Goal: Use online tool/utility: Utilize a website feature to perform a specific function

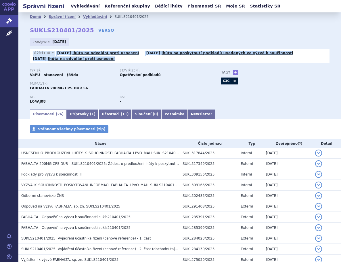
drag, startPoint x: 117, startPoint y: 60, endPoint x: 119, endPoint y: 44, distance: 16.5
click at [119, 44] on div "Zahájeno: 30.05.2025 Běžící lhůty: 20.08.2025 - lhůta na odvolání proti usnesen…" at bounding box center [180, 52] width 300 height 28
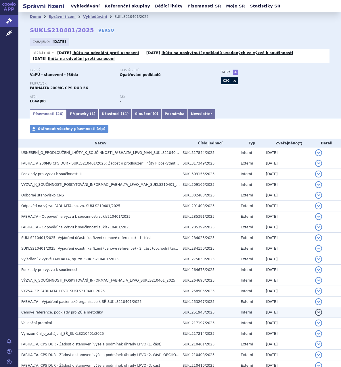
click at [143, 261] on h3 "Cenové reference, podklady pro ZÚ a metodiky" at bounding box center [100, 313] width 159 height 6
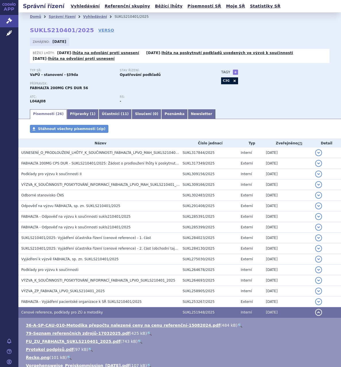
scroll to position [77, 0]
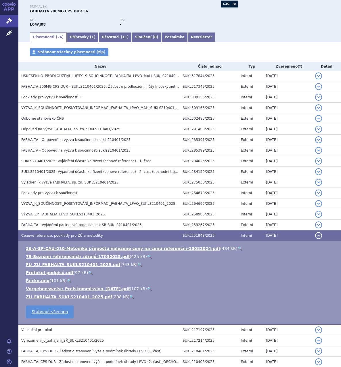
click at [238, 248] on link "🔍" at bounding box center [240, 248] width 5 height 5
click at [138, 261] on link "🔍" at bounding box center [140, 265] width 5 height 5
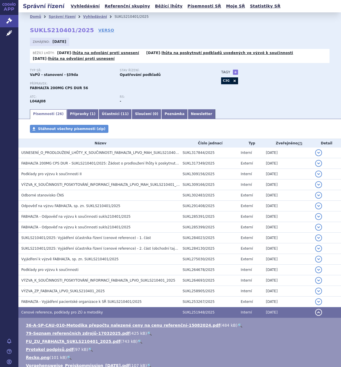
click at [59, 43] on strong "30.05.2025" at bounding box center [60, 42] width 14 height 4
click at [13, 22] on link "Správní řízení" at bounding box center [9, 21] width 18 height 12
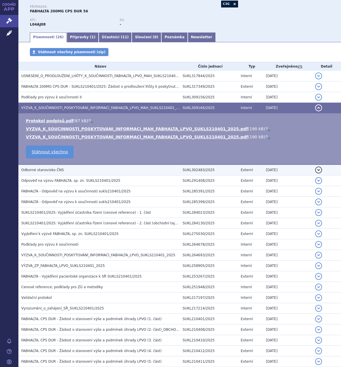
scroll to position [67, 0]
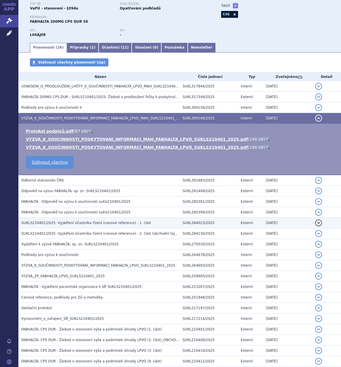
click at [115, 222] on span "SUKLS210401/2025: Vyjádření účastníka řízení (cenové reference) - 1. část" at bounding box center [86, 223] width 130 height 4
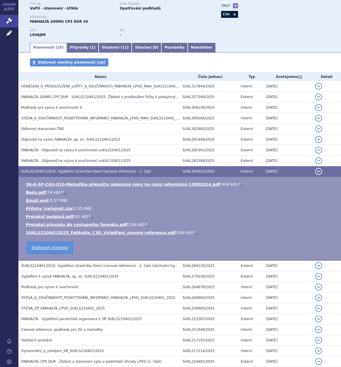
click at [193, 232] on link "🔍" at bounding box center [195, 233] width 5 height 5
drag, startPoint x: 210, startPoint y: 172, endPoint x: 165, endPoint y: 170, distance: 45.8
click at [165, 170] on tr "SUKLS210401/2025: Vyjádření účastníka řízení (cenové reference) - 1. část SUKL2…" at bounding box center [179, 171] width 323 height 11
copy tr "SUKL284023/2025"
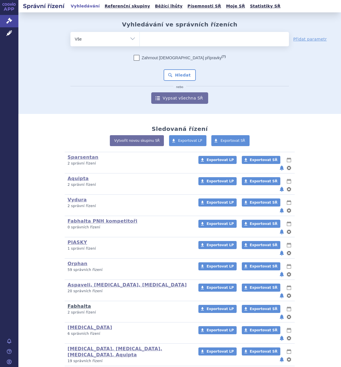
click at [75, 304] on link "Fabhalta" at bounding box center [80, 306] width 24 height 5
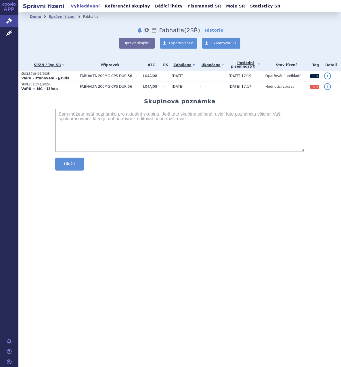
click at [76, 92] on div "SPZN / Typ SŘ Přípravek ATC RS Zahájeno (?)" at bounding box center [179, 108] width 323 height 99
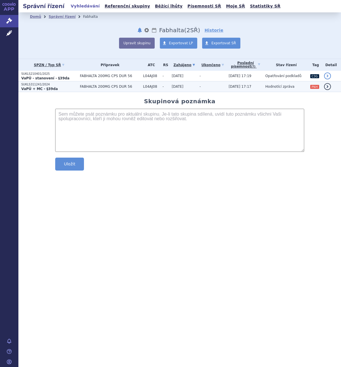
click at [80, 88] on span "FABHALTA 200MG CPS DUR 56" at bounding box center [110, 87] width 60 height 4
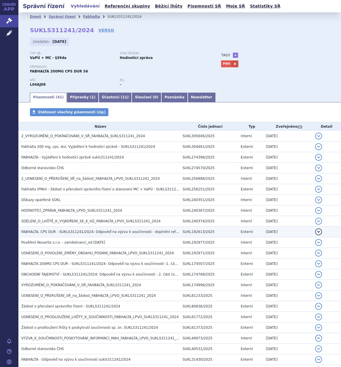
scroll to position [235, 0]
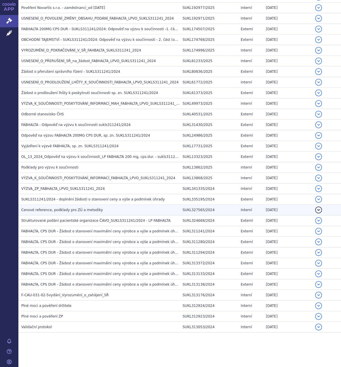
click at [124, 209] on h3 "Cenové reference, podklady pro ZÚ a metodiky" at bounding box center [100, 210] width 159 height 6
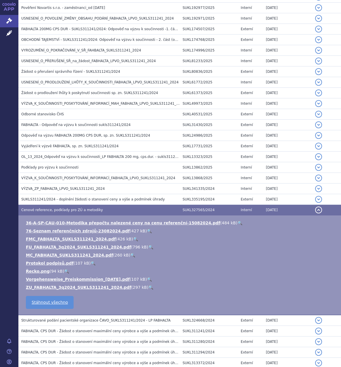
click at [137, 287] on li "ZU_FABHALTA_3q2024_SUKLS311241_2024.pdf ( 297 kB ) 🔍" at bounding box center [181, 288] width 310 height 6
click at [149, 287] on link "🔍" at bounding box center [151, 287] width 5 height 5
click at [149, 246] on link "🔍" at bounding box center [151, 247] width 5 height 5
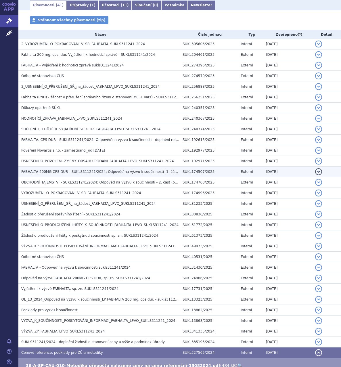
scroll to position [81, 0]
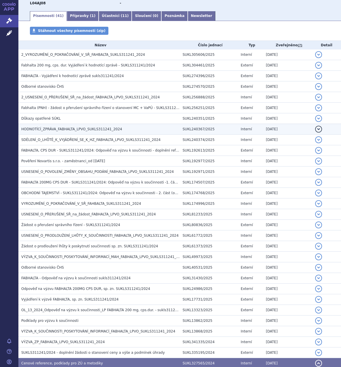
click at [69, 126] on td "HODNOTÍCÍ_ZPRÁVA_FABHALTA_LPVO_SUKLS311241_2024" at bounding box center [99, 129] width 162 height 11
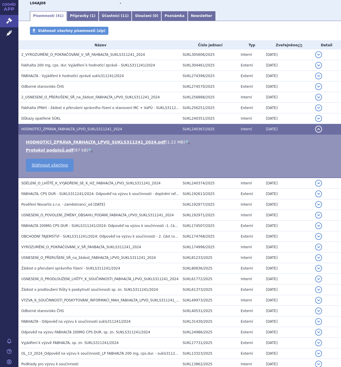
click at [185, 144] on link "🔍" at bounding box center [187, 142] width 5 height 5
click at [185, 142] on link "🔍" at bounding box center [187, 142] width 5 height 5
click at [10, 5] on icon at bounding box center [8, 4] width 3 height 3
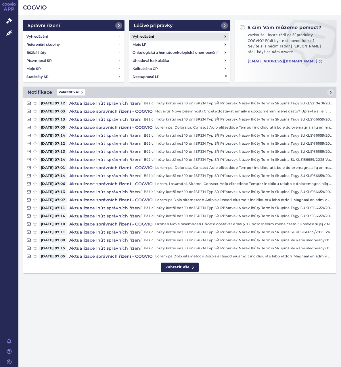
click at [168, 37] on link "Vyhledávání" at bounding box center [179, 37] width 99 height 8
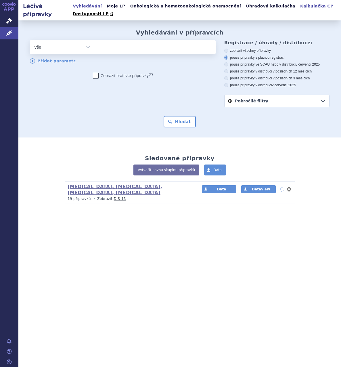
click at [299, 8] on link "Kalkulačka CP" at bounding box center [317, 6] width 37 height 8
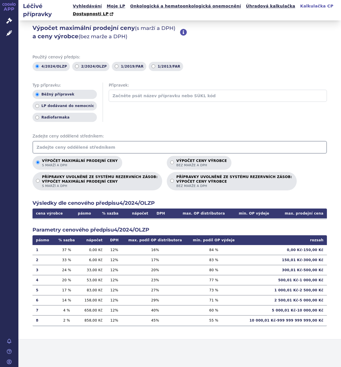
click at [89, 141] on input "text" at bounding box center [180, 147] width 295 height 13
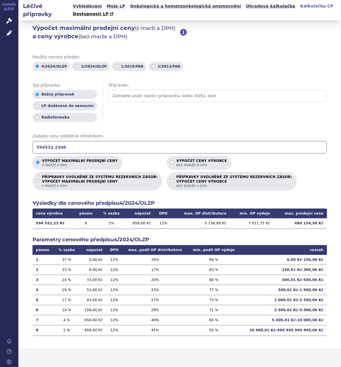
type input "594532.2306"
drag, startPoint x: 299, startPoint y: 215, endPoint x: 326, endPoint y: 216, distance: 27.4
click at [326, 219] on td "680 154,58 Kč" at bounding box center [301, 224] width 54 height 10
copy td "680 154,58 Kč"
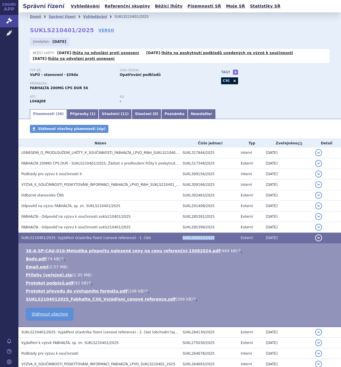
scroll to position [67, 0]
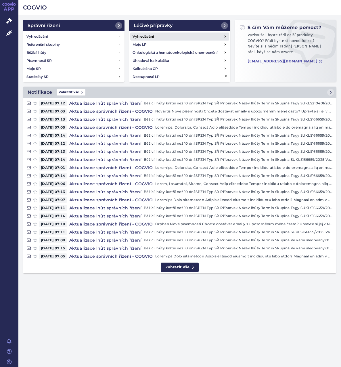
click at [147, 39] on h4 "Vyhledávání" at bounding box center [143, 37] width 21 height 6
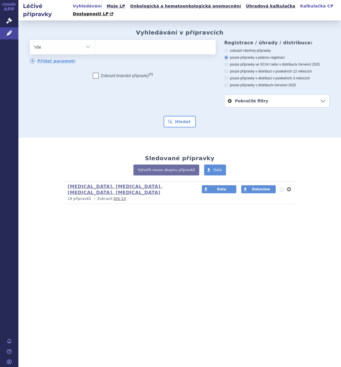
click at [299, 6] on link "Kalkulačka CP" at bounding box center [317, 6] width 37 height 8
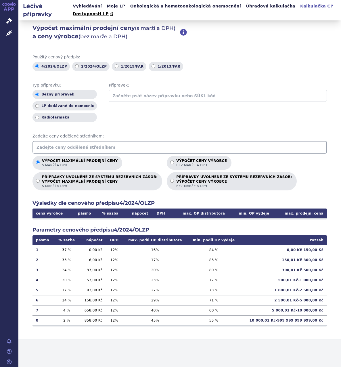
click at [104, 143] on input "text" at bounding box center [180, 147] width 295 height 13
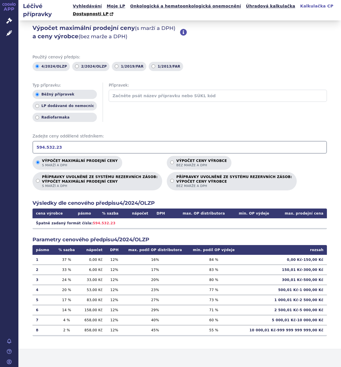
click at [45, 141] on input "594.532.23" at bounding box center [180, 147] width 295 height 13
drag, startPoint x: 299, startPoint y: 216, endPoint x: 318, endPoint y: 216, distance: 19.3
click at [318, 219] on td "680 154,58 Kč" at bounding box center [301, 224] width 54 height 10
copy td "680 154,58"
drag, startPoint x: 102, startPoint y: 134, endPoint x: -18, endPoint y: 134, distance: 120.6
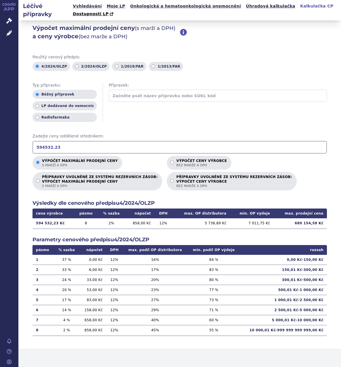
click at [0, 134] on html "APP Správní řízení Léčivé přípravky Notifikace [GEOGRAPHIC_DATA] [PERSON_NAME] …" at bounding box center [170, 183] width 341 height 367
click at [51, 141] on input "597754.4146232" at bounding box center [180, 147] width 295 height 13
click at [324, 219] on td "683 835,60 Kč" at bounding box center [301, 224] width 54 height 10
drag, startPoint x: 298, startPoint y: 215, endPoint x: 319, endPoint y: 217, distance: 21.1
click at [319, 219] on td "683 835,60 Kč" at bounding box center [301, 224] width 54 height 10
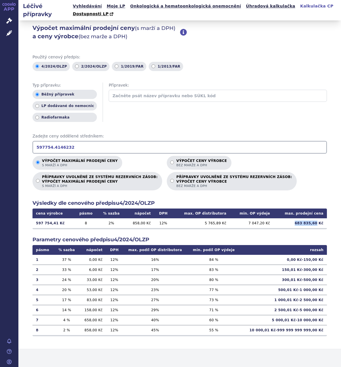
copy td "683 835,60"
drag, startPoint x: 111, startPoint y: 141, endPoint x: -39, endPoint y: 136, distance: 149.5
click at [0, 136] on html "APP Správní řízení Léčivé přípravky Notifikace [GEOGRAPHIC_DATA] [PERSON_NAME] …" at bounding box center [170, 183] width 341 height 367
drag, startPoint x: 299, startPoint y: 217, endPoint x: 319, endPoint y: 217, distance: 20.2
click at [319, 219] on td "722 559,50 Kč" at bounding box center [301, 224] width 54 height 10
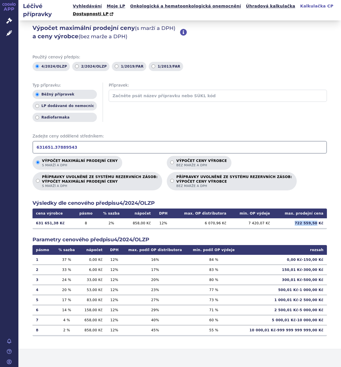
copy td "722 559,50"
drag, startPoint x: 90, startPoint y: 139, endPoint x: -23, endPoint y: 139, distance: 113.7
click at [0, 139] on html "APP Správní řízení Léčivé přípravky Notifikace [GEOGRAPHIC_DATA] [PERSON_NAME] …" at bounding box center [170, 183] width 341 height 367
drag, startPoint x: 300, startPoint y: 216, endPoint x: 319, endPoint y: 217, distance: 18.7
click at [319, 219] on td "723 033,62 Kč" at bounding box center [301, 224] width 54 height 10
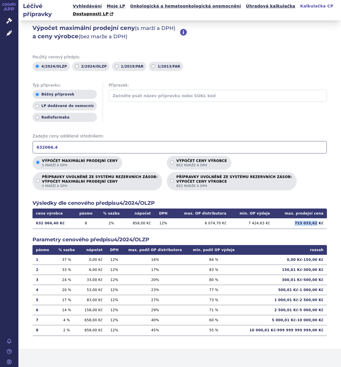
copy td "723 033,62"
drag, startPoint x: 70, startPoint y: 141, endPoint x: -21, endPoint y: 138, distance: 91.3
click at [0, 138] on html "APP Správní řízení Léčivé přípravky Notifikace [GEOGRAPHIC_DATA] [PERSON_NAME] …" at bounding box center [170, 183] width 341 height 367
type input "634939.2"
drag, startPoint x: 299, startPoint y: 219, endPoint x: 318, endPoint y: 218, distance: 19.6
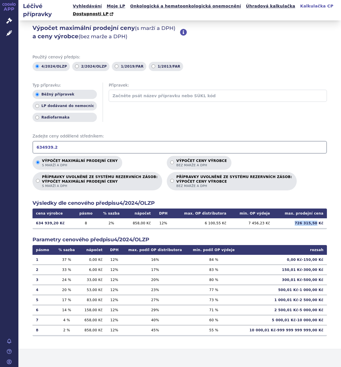
click at [318, 219] on td "726 315,50 Kč" at bounding box center [301, 224] width 54 height 10
copy td "726 315,50"
